Goal: Ask a question

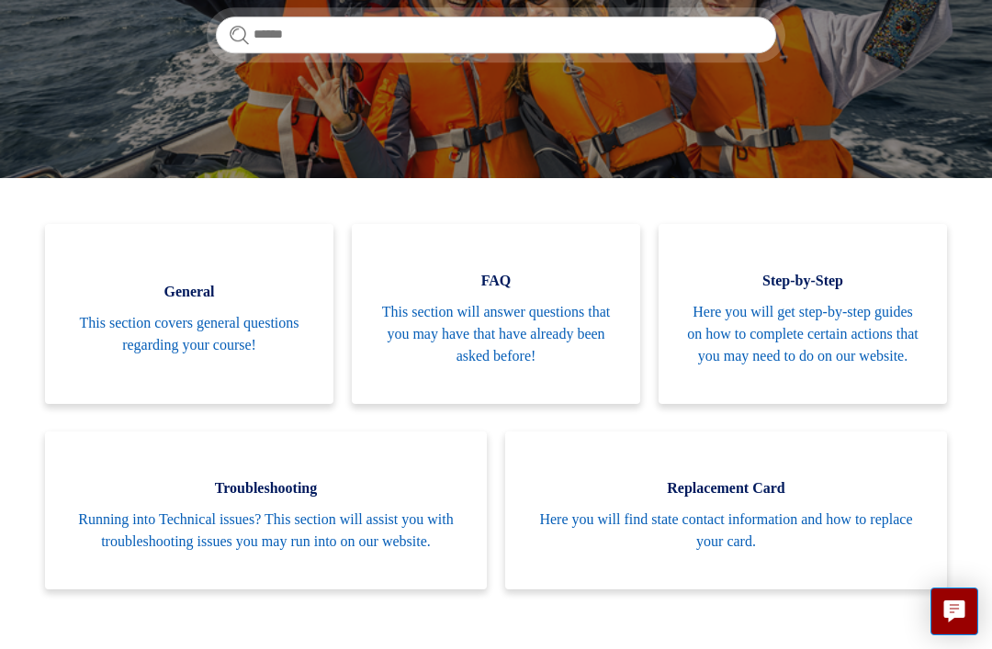
scroll to position [310, 0]
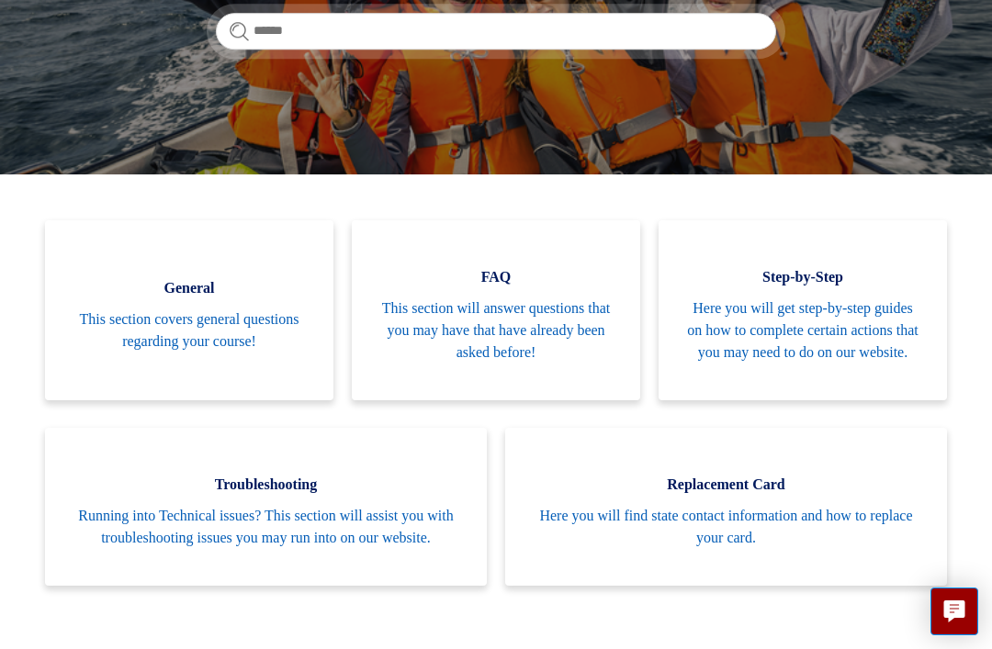
click at [551, 317] on span "This section will answer questions that you may have that have already been ask…" at bounding box center [495, 331] width 233 height 66
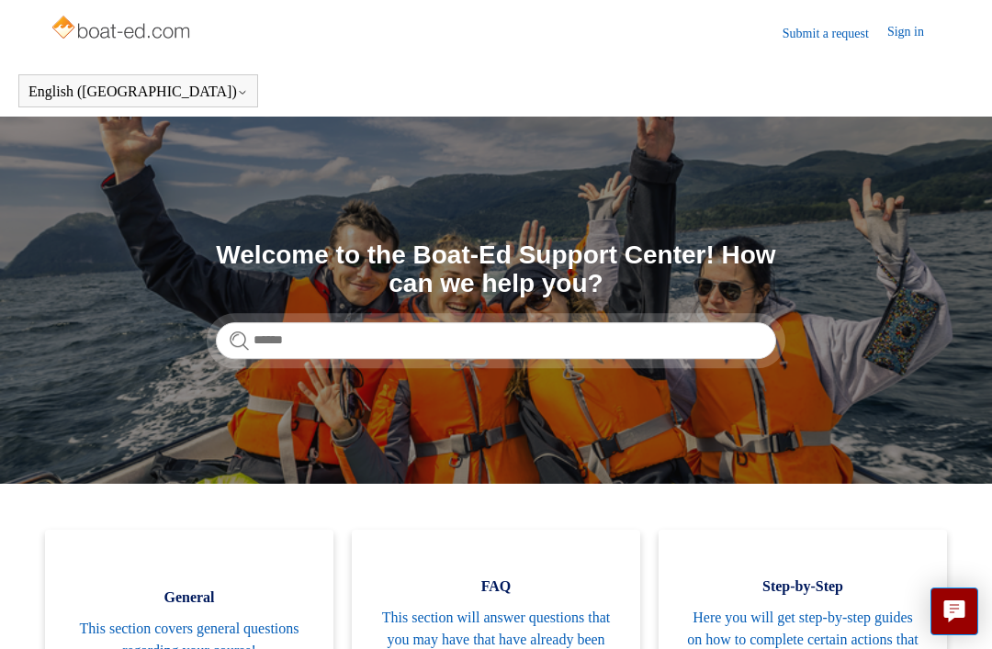
click at [901, 29] on link "Sign in" at bounding box center [914, 33] width 55 height 22
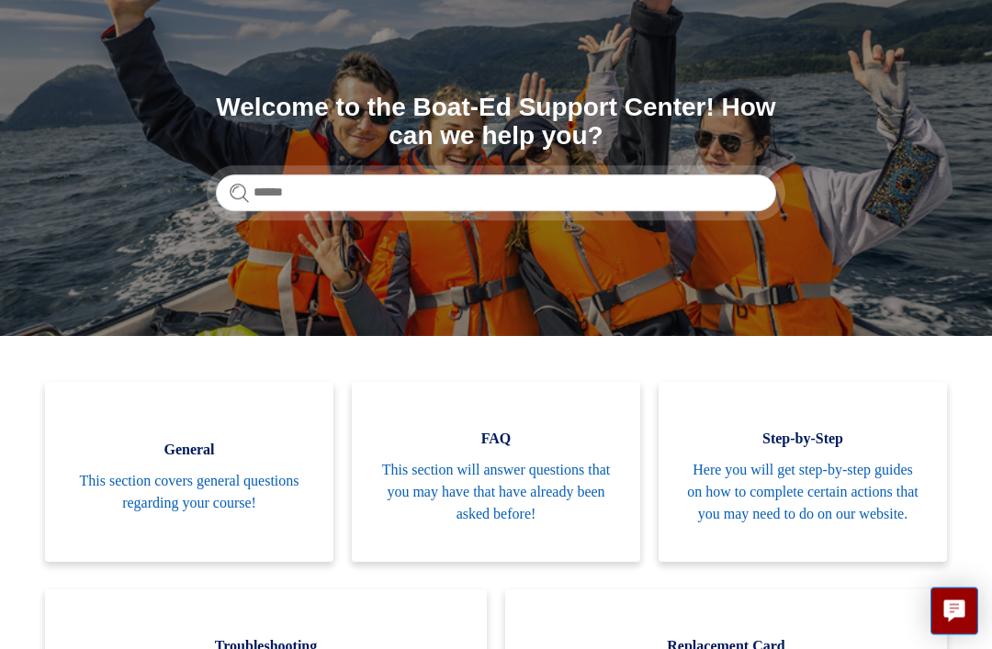
scroll to position [142, 0]
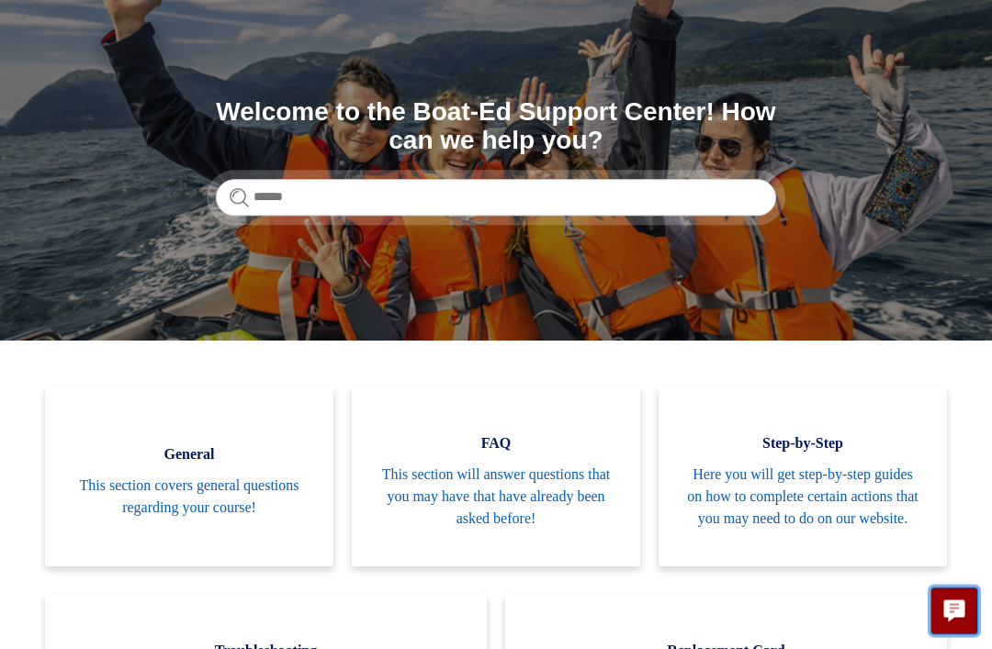
click at [958, 618] on icon "Live chat" at bounding box center [954, 609] width 21 height 17
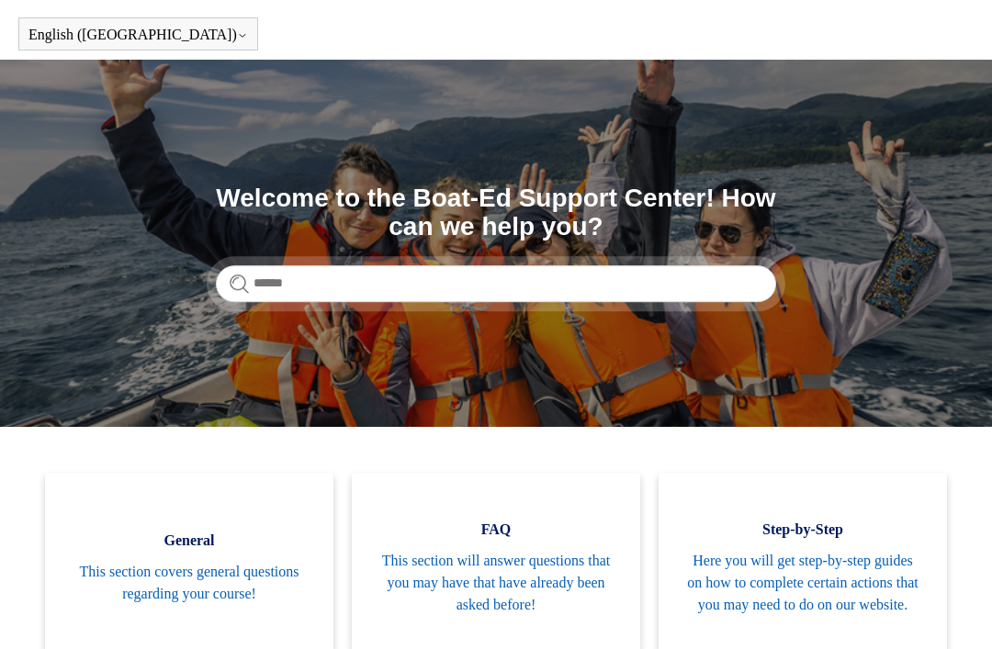
scroll to position [0, 0]
